Goal: Information Seeking & Learning: Learn about a topic

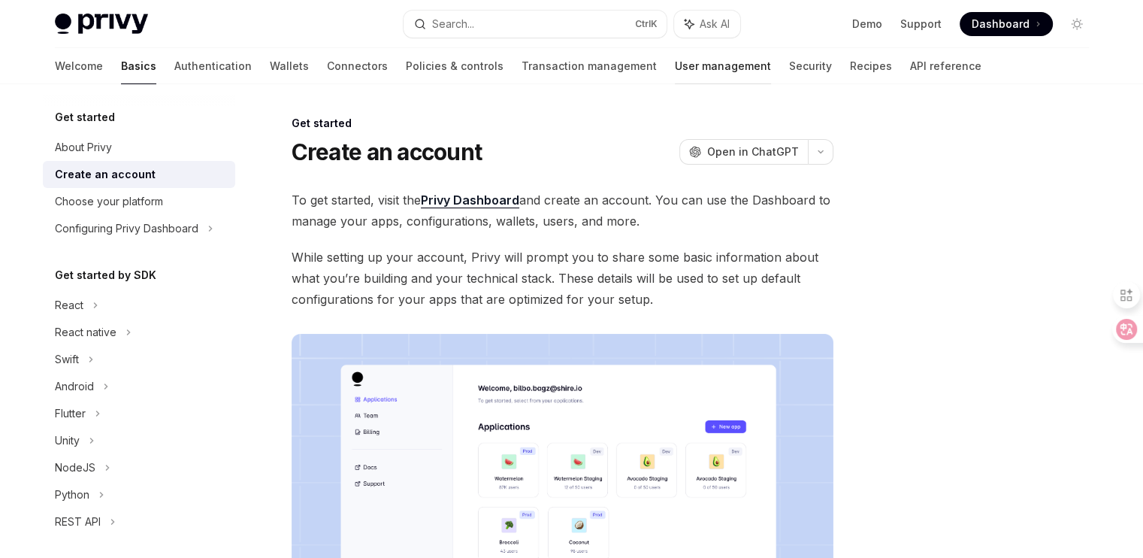
click at [675, 62] on link "User management" at bounding box center [723, 66] width 96 height 36
type textarea "*"
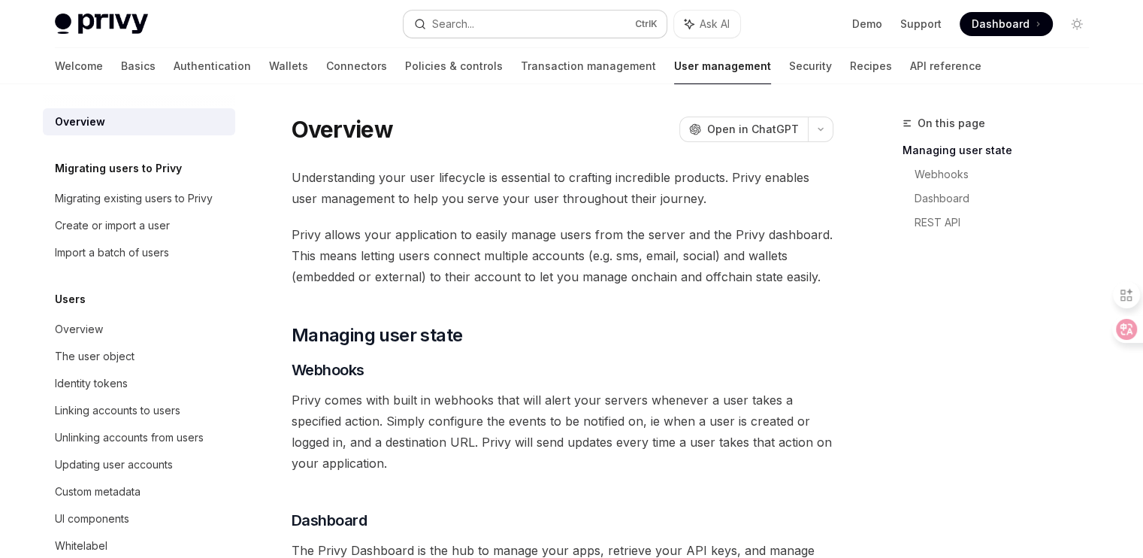
click at [532, 25] on button "Search... Ctrl K" at bounding box center [535, 24] width 263 height 27
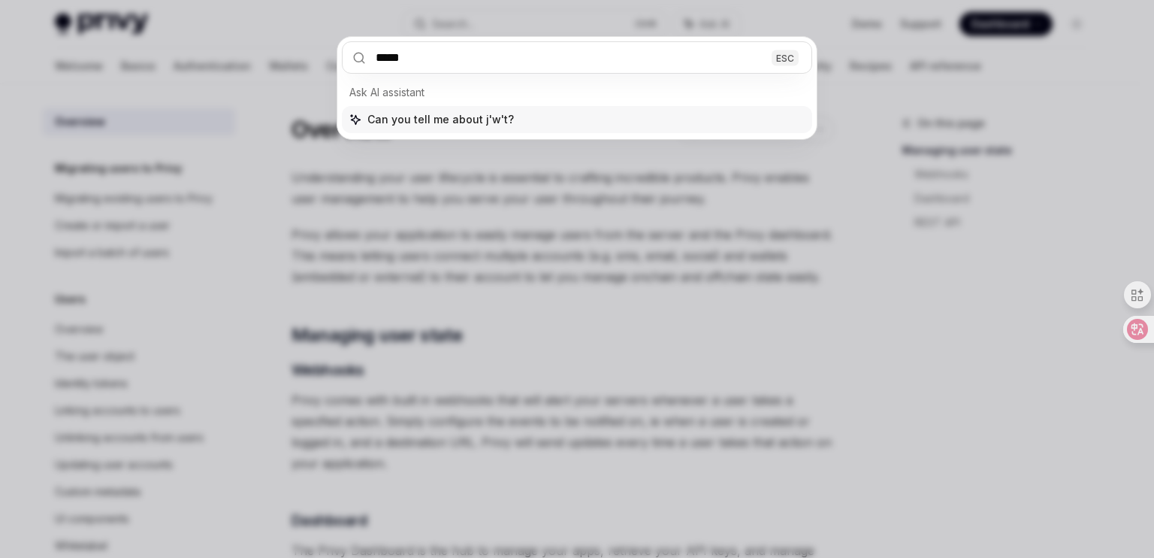
type input "***"
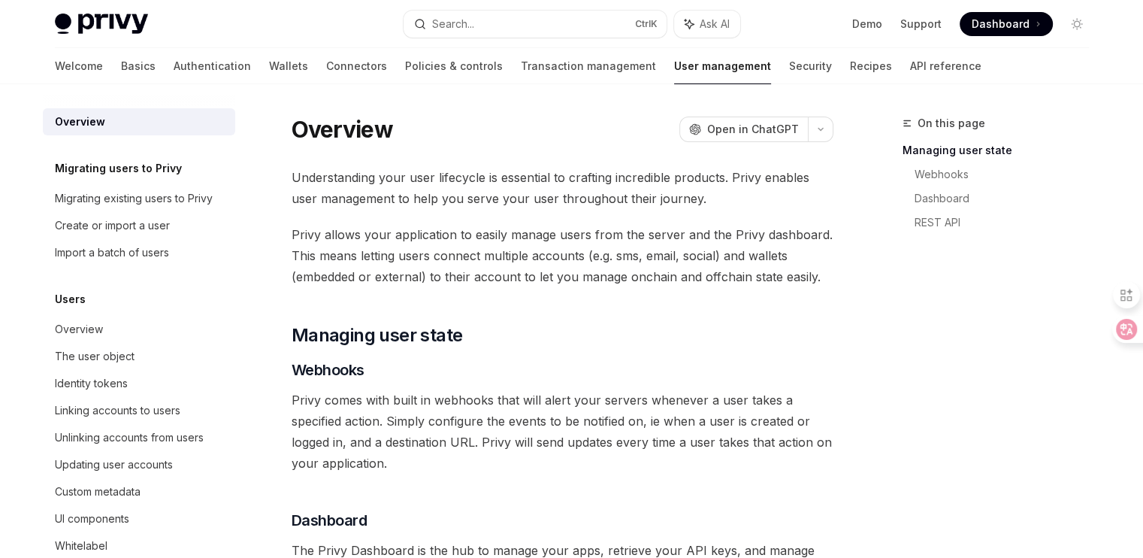
type textarea "*"
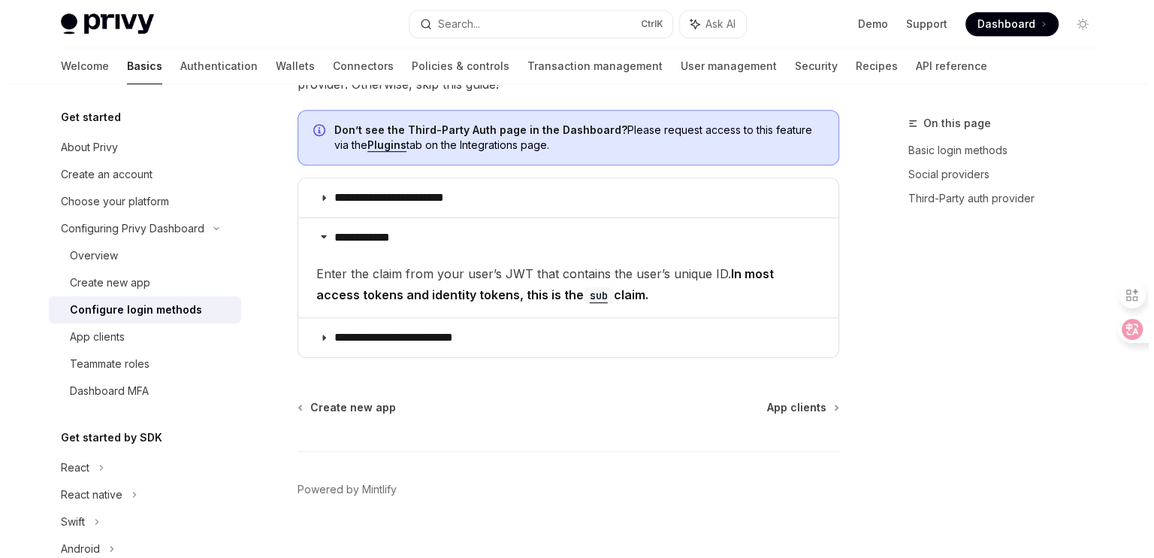
scroll to position [940, 0]
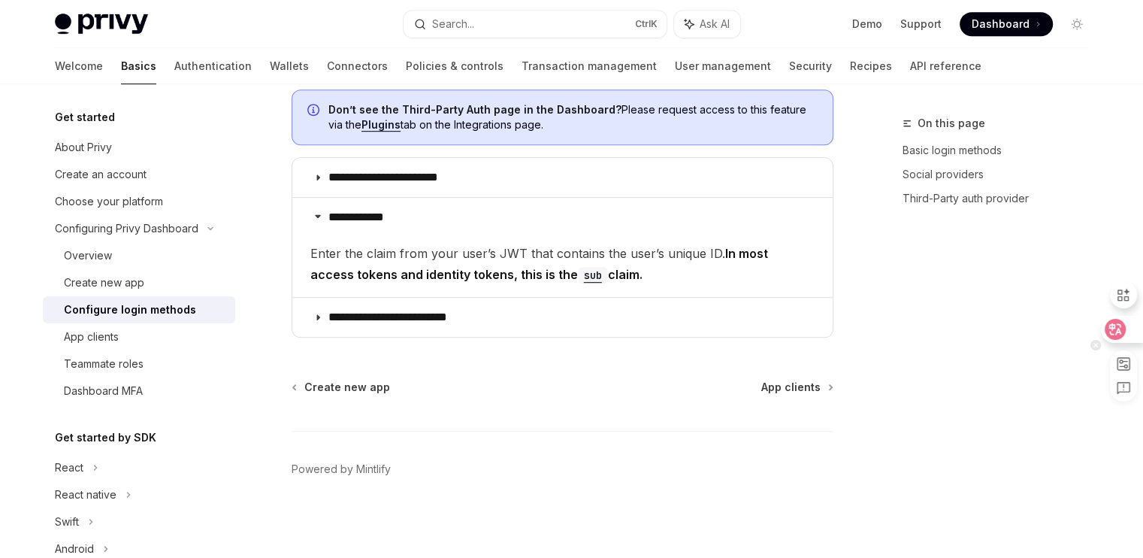
click at [1112, 336] on icon at bounding box center [1115, 329] width 15 height 15
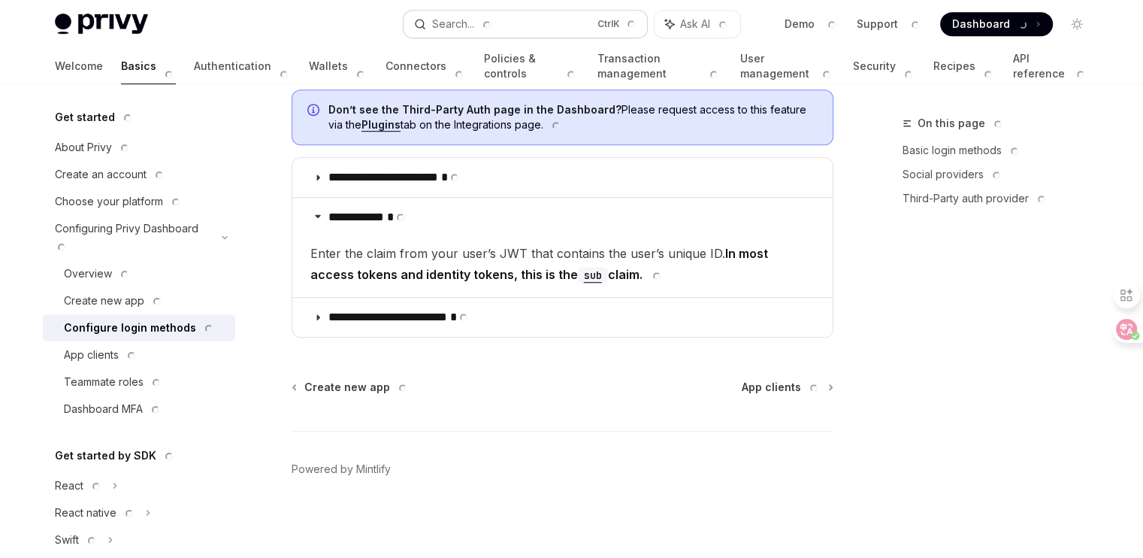
click at [500, 26] on button "Search... Ctrl K" at bounding box center [525, 24] width 243 height 27
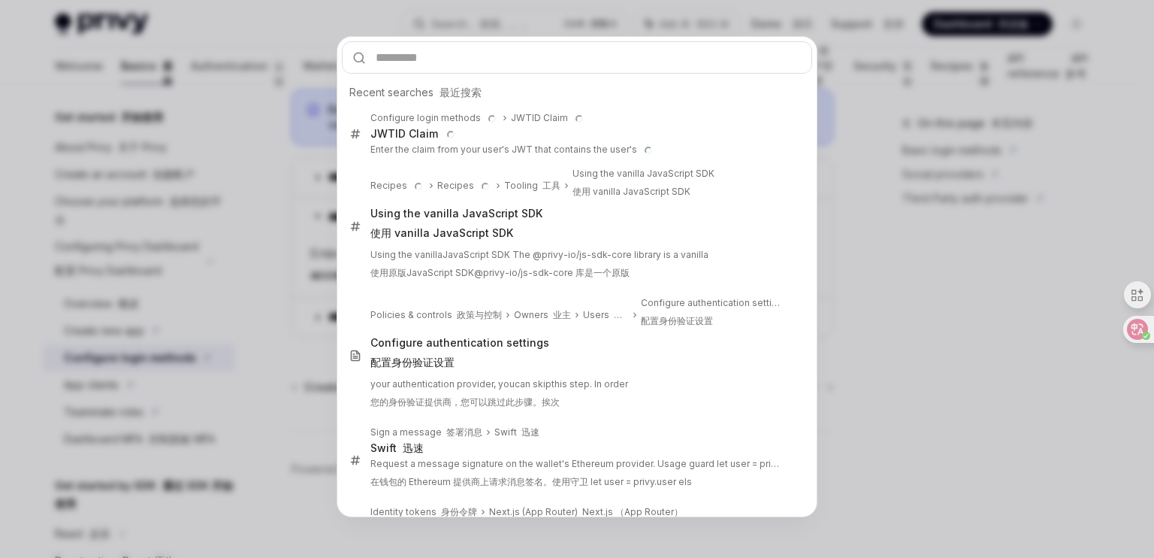
click at [523, 56] on input "text" at bounding box center [577, 57] width 470 height 32
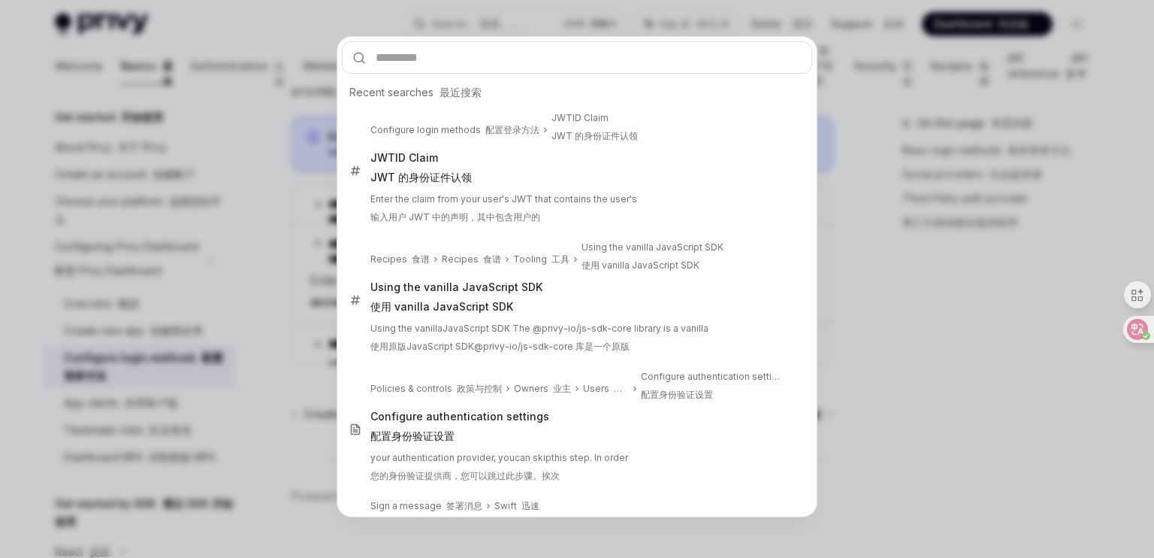
type input "*"
type textarea "*"
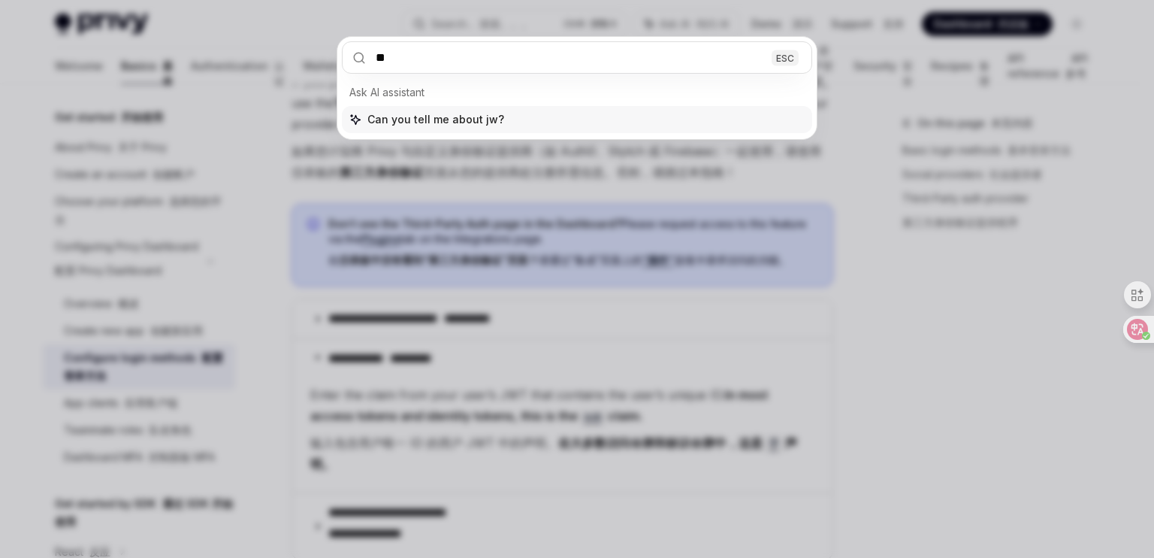
type input "***"
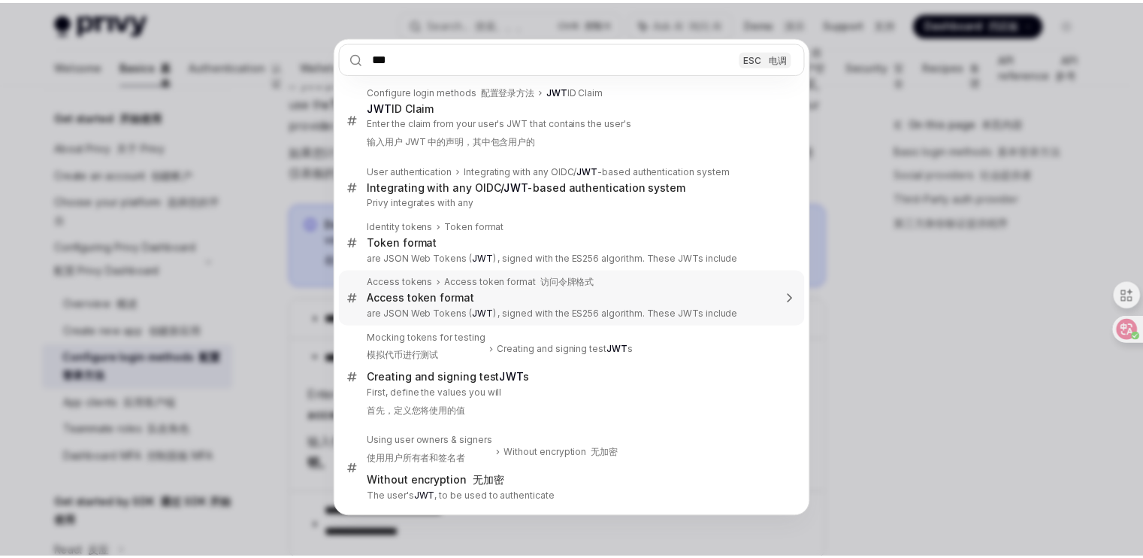
scroll to position [0, 0]
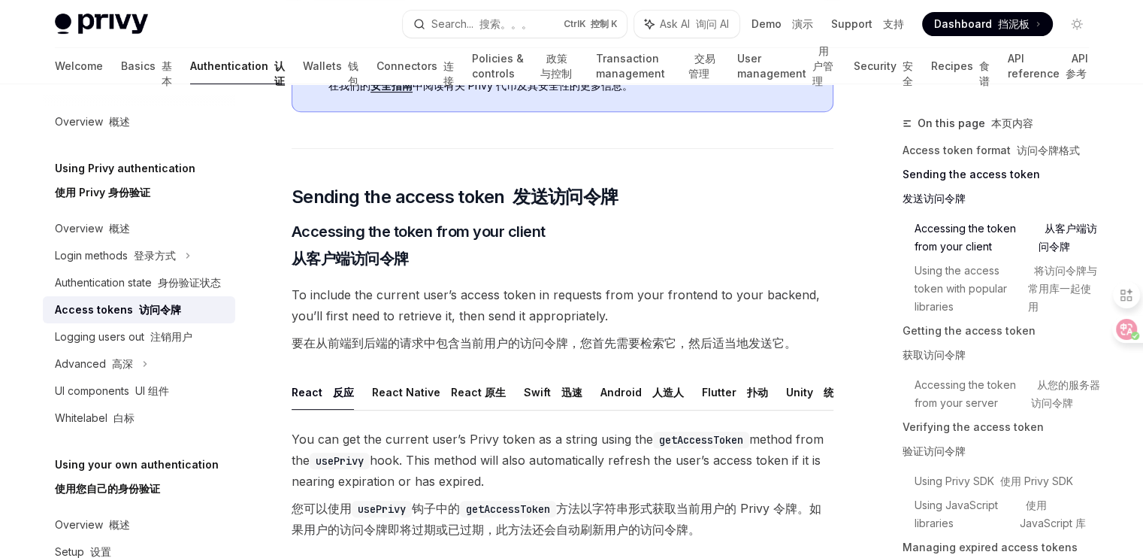
scroll to position [774, 0]
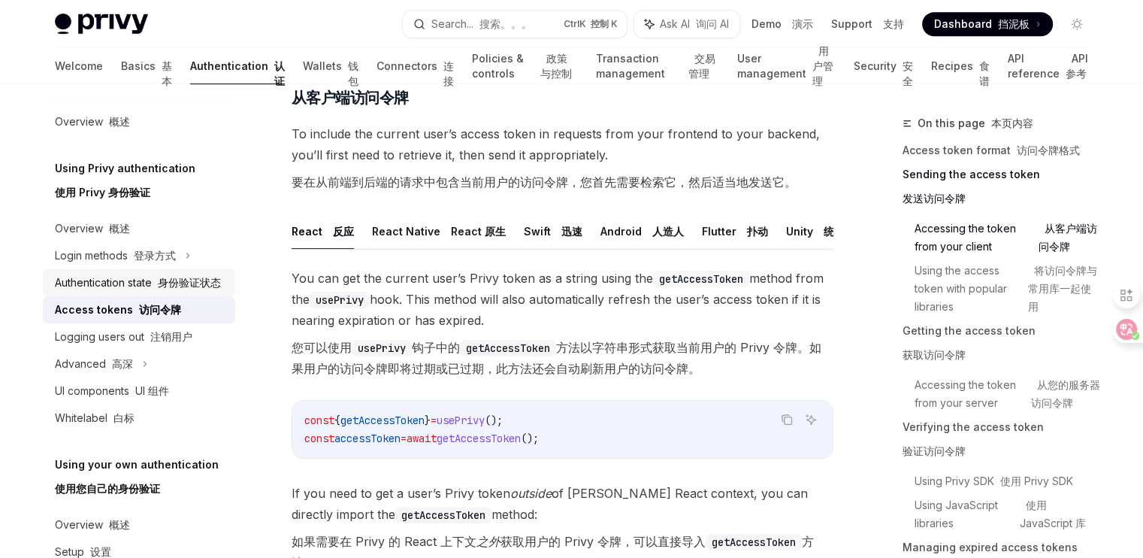
click at [165, 276] on font "身份验证状态" at bounding box center [189, 282] width 63 height 13
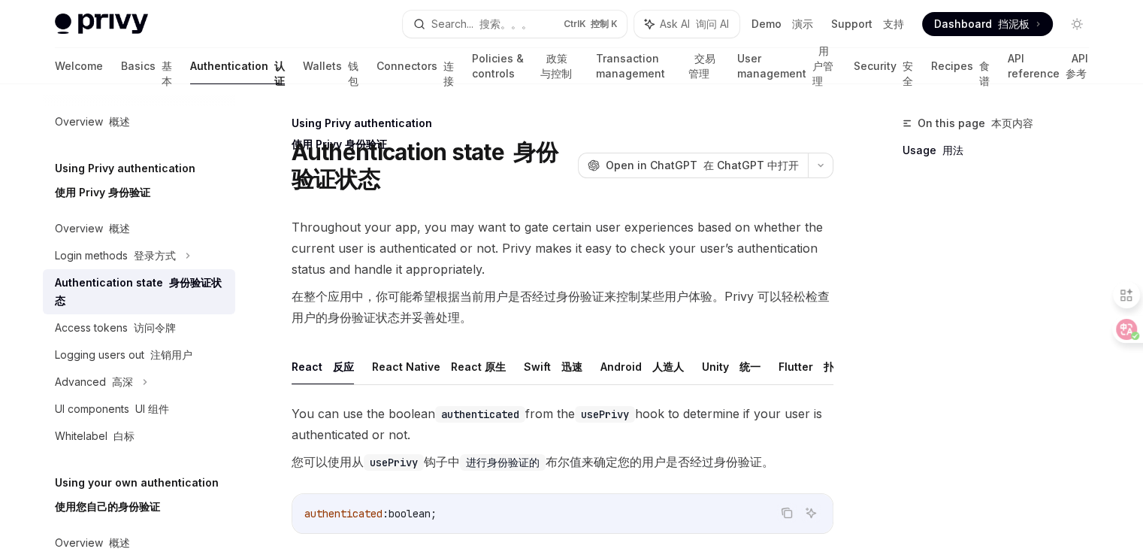
click at [135, 189] on font "使用 Privy 身份验证" at bounding box center [102, 192] width 95 height 13
click at [138, 237] on div "Overview 概述" at bounding box center [140, 228] width 171 height 18
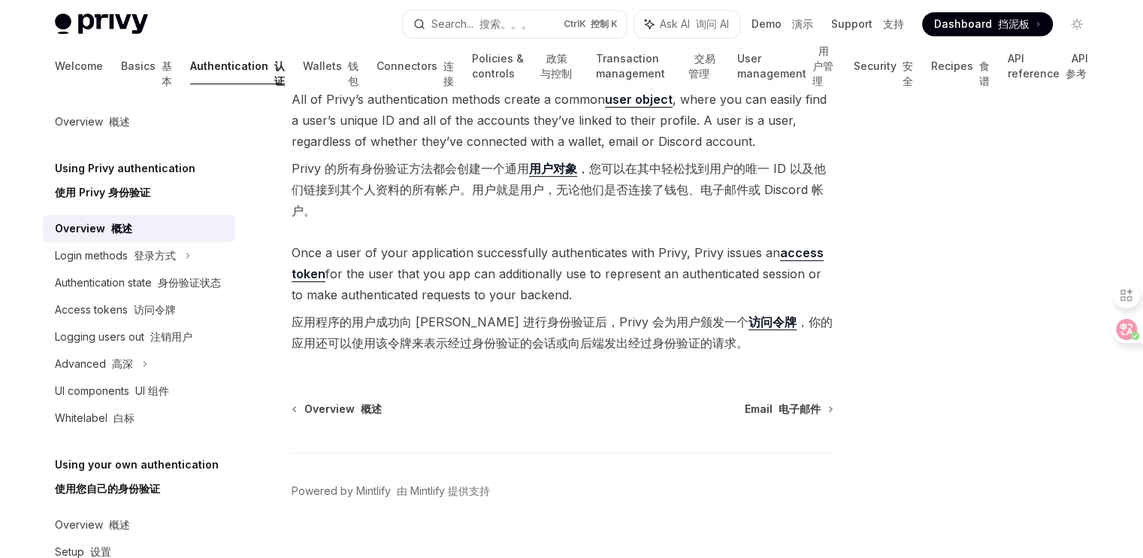
scroll to position [801, 0]
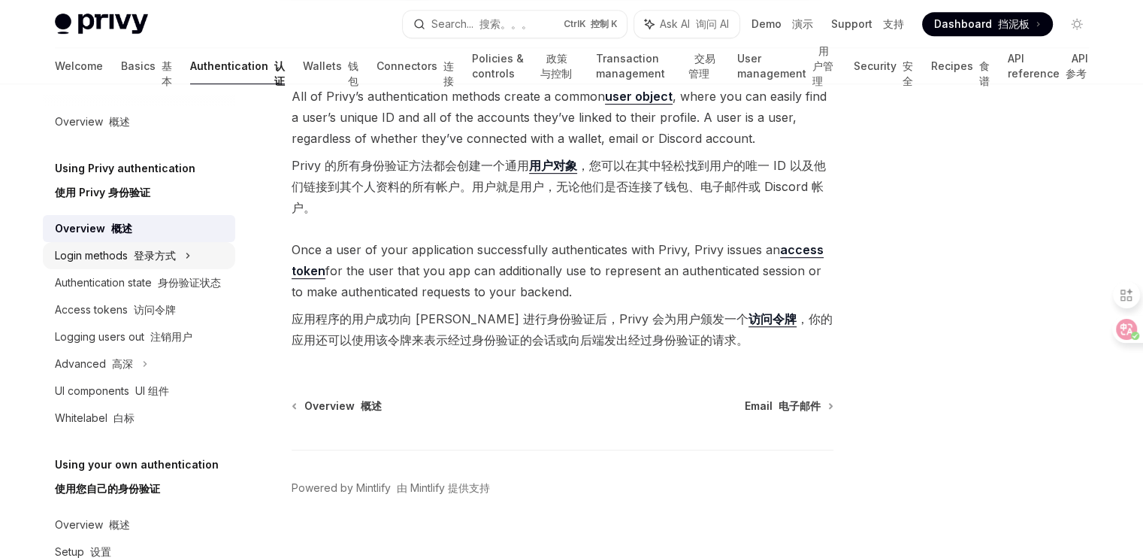
click at [171, 261] on font "登录方式" at bounding box center [155, 255] width 42 height 13
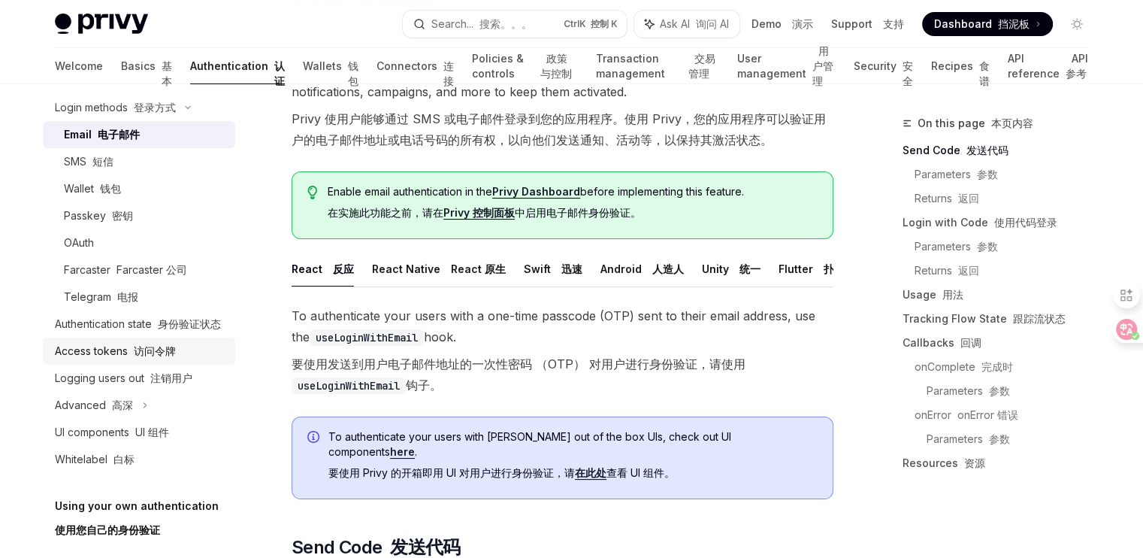
scroll to position [150, 0]
click at [163, 321] on font "身份验证状态" at bounding box center [189, 321] width 63 height 13
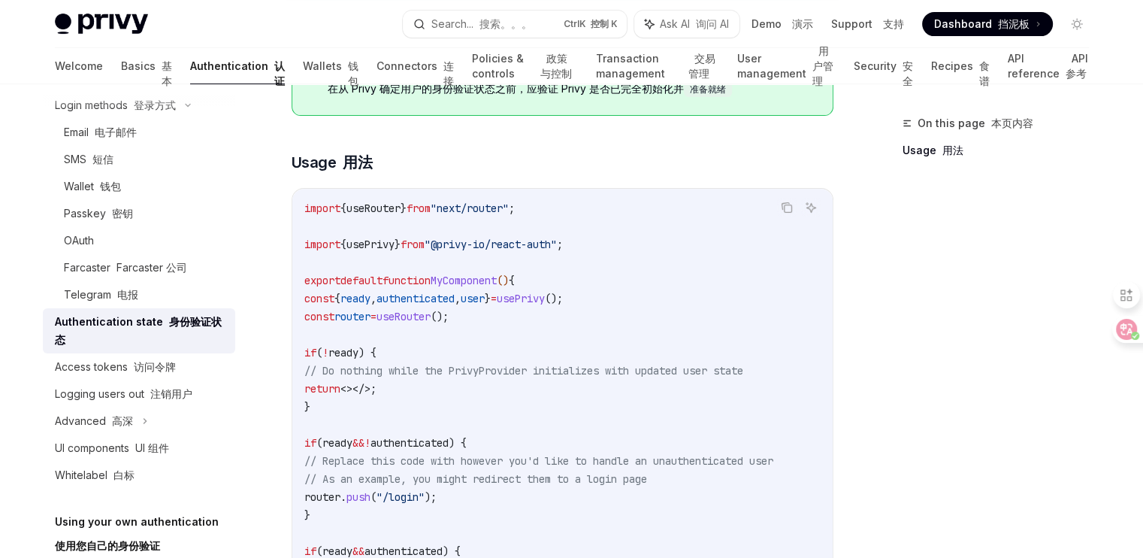
scroll to position [601, 0]
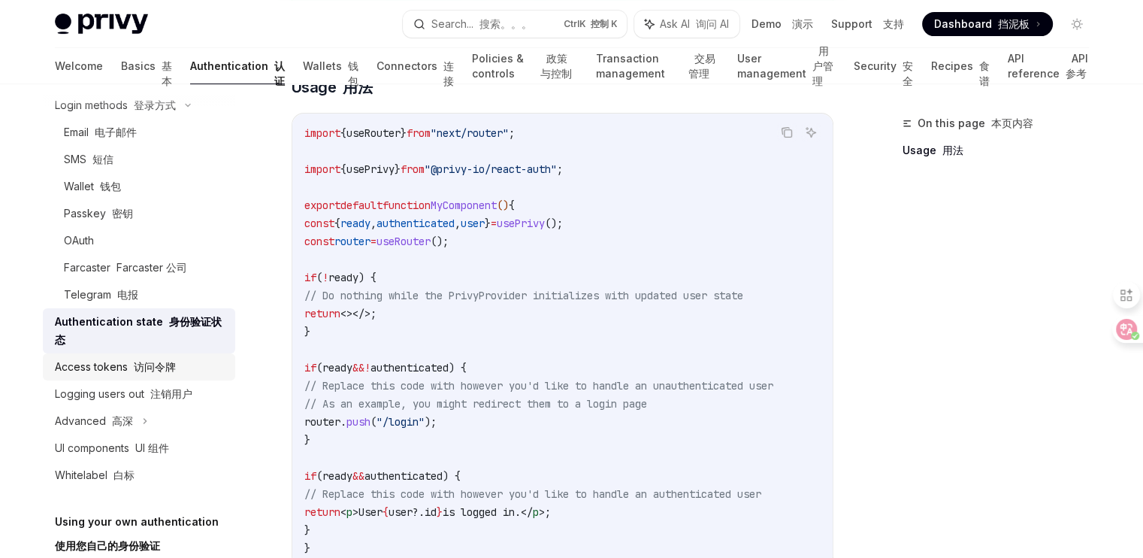
click at [165, 370] on font "访问令牌" at bounding box center [155, 366] width 42 height 13
type textarea "*"
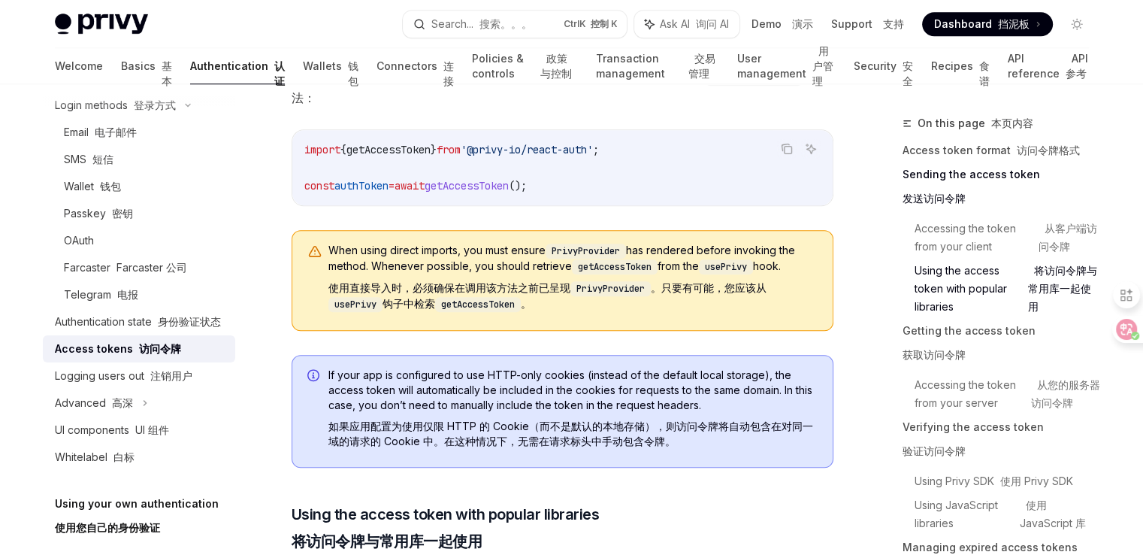
scroll to position [1353, 0]
